Goal: Task Accomplishment & Management: Complete application form

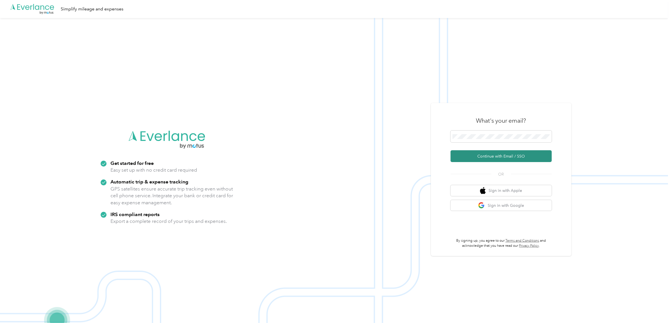
click at [491, 157] on button "Continue with Email / SSO" at bounding box center [500, 156] width 101 height 12
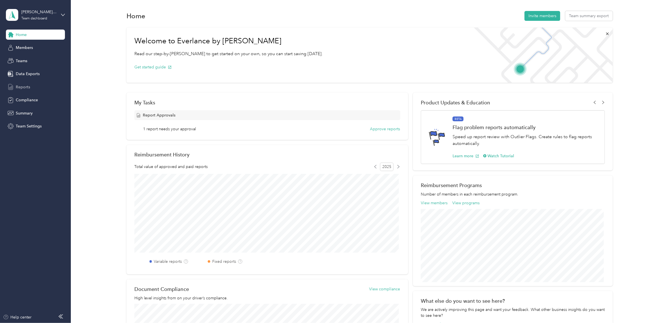
click at [23, 84] on span "Reports" at bounding box center [23, 87] width 14 height 6
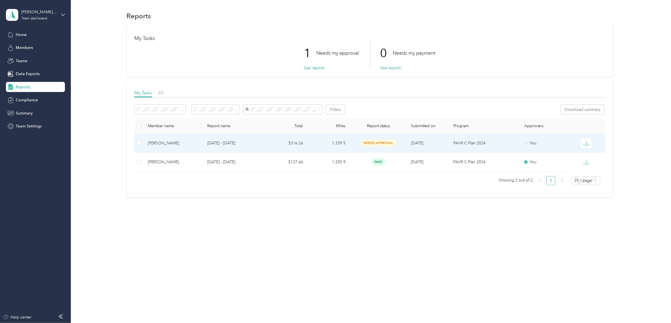
click at [266, 141] on td "$316.26" at bounding box center [286, 143] width 42 height 19
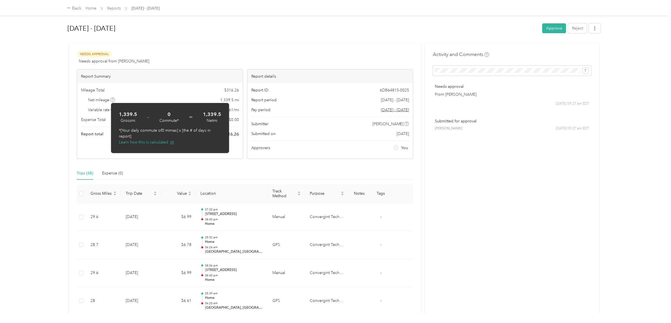
click at [29, 113] on div "Back Home Reports [DATE] - [DATE] [DATE] - [DATE] Approve Reject Needs Approval…" at bounding box center [334, 161] width 668 height 323
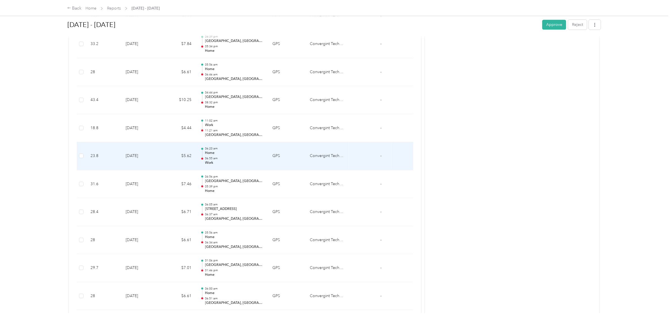
scroll to position [1089, 0]
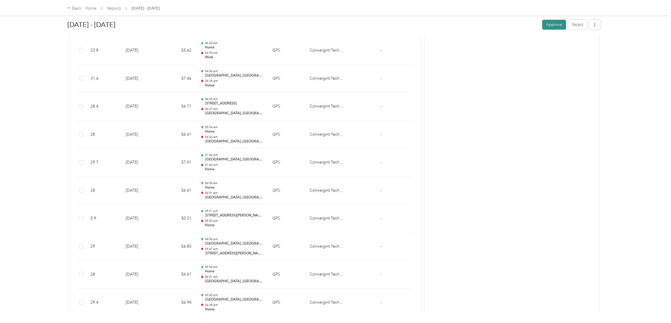
click at [548, 21] on button "Approve" at bounding box center [554, 25] width 24 height 10
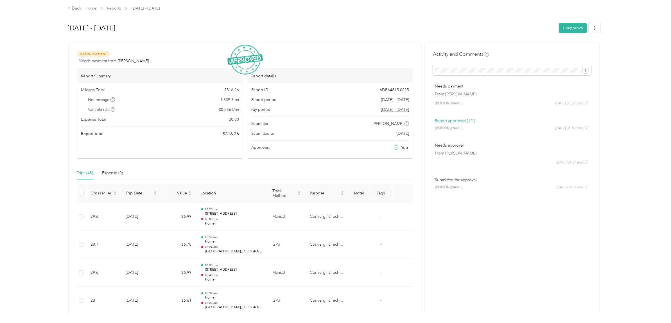
scroll to position [0, 0]
click at [78, 8] on div "Back" at bounding box center [74, 8] width 15 height 7
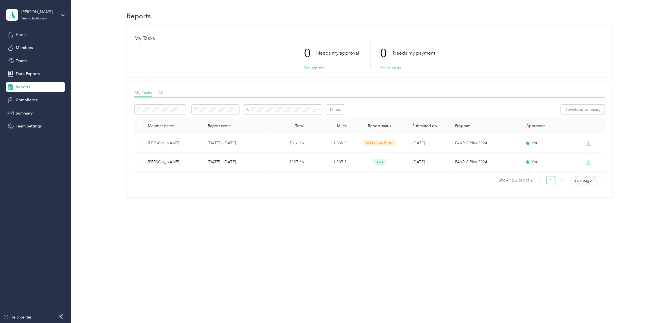
click at [19, 36] on span "Home" at bounding box center [21, 35] width 11 height 6
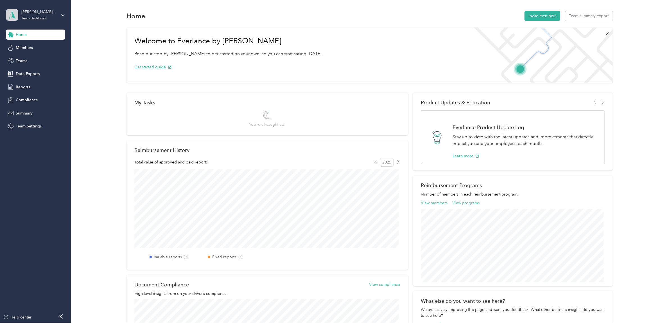
drag, startPoint x: 2, startPoint y: 12, endPoint x: 7, endPoint y: 12, distance: 5.1
click at [2, 12] on aside "[PERSON_NAME][EMAIL_ADDRESS][PERSON_NAME][DOMAIN_NAME] Team dashboard Home Memb…" at bounding box center [35, 161] width 71 height 323
click at [45, 16] on div "[PERSON_NAME][EMAIL_ADDRESS][PERSON_NAME][DOMAIN_NAME] Team dashboard" at bounding box center [38, 14] width 35 height 11
click at [35, 55] on div "Personal dashboard" at bounding box center [97, 59] width 174 height 10
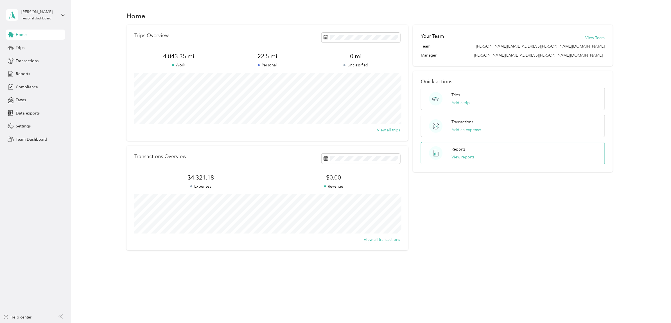
click at [459, 150] on p "Reports" at bounding box center [459, 149] width 14 height 6
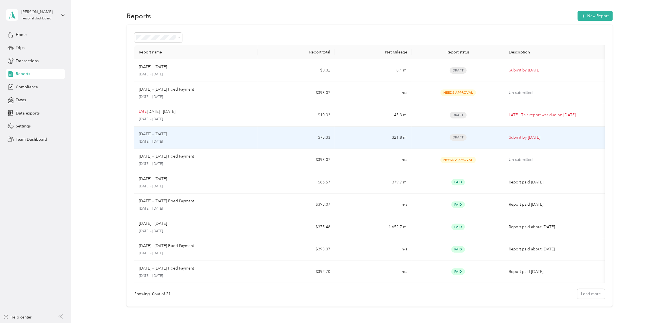
click at [232, 138] on div "[DATE] - [DATE] [DATE] - [DATE]" at bounding box center [196, 137] width 114 height 13
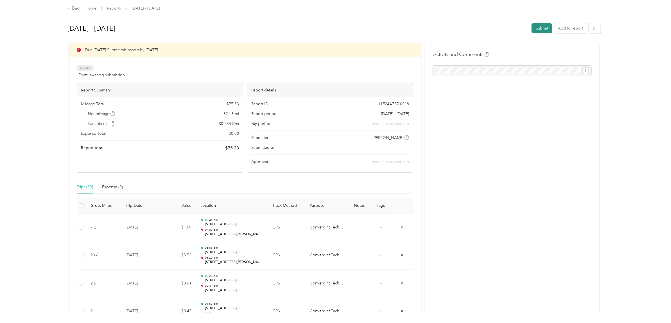
click at [536, 27] on button "Submit" at bounding box center [541, 28] width 21 height 10
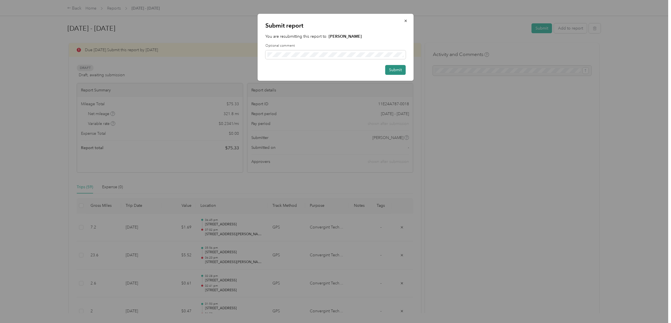
click at [393, 69] on button "Submit" at bounding box center [395, 70] width 21 height 10
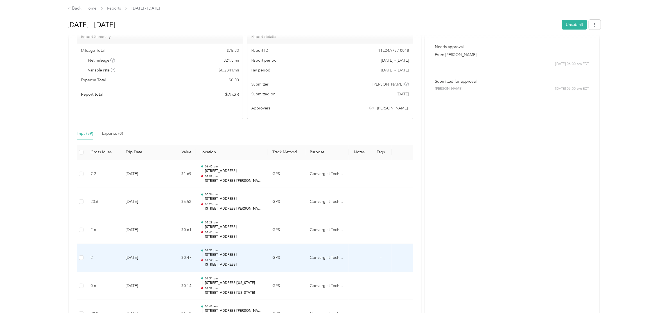
scroll to position [176, 0]
